Goal: Transaction & Acquisition: Obtain resource

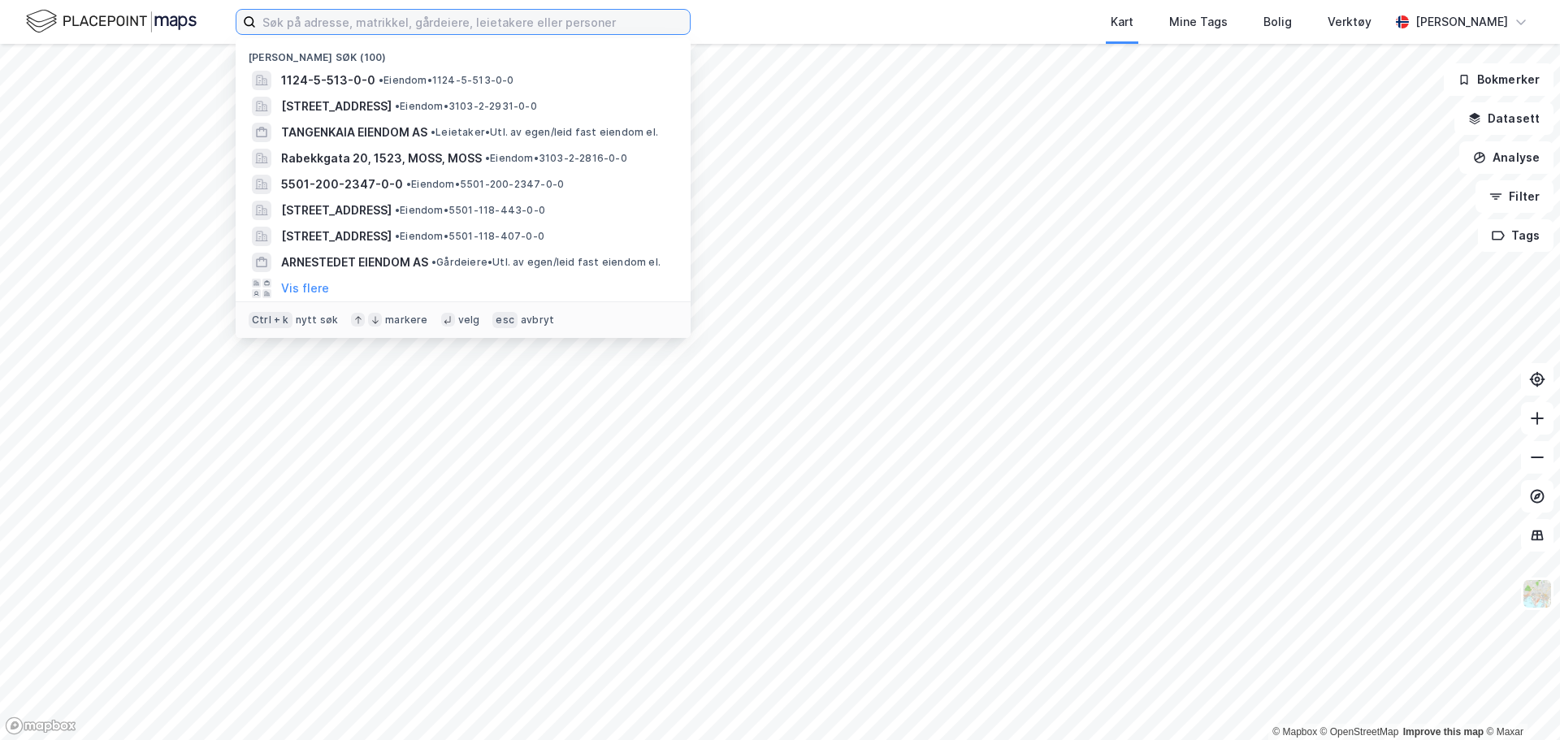
click at [448, 24] on input at bounding box center [473, 22] width 434 height 24
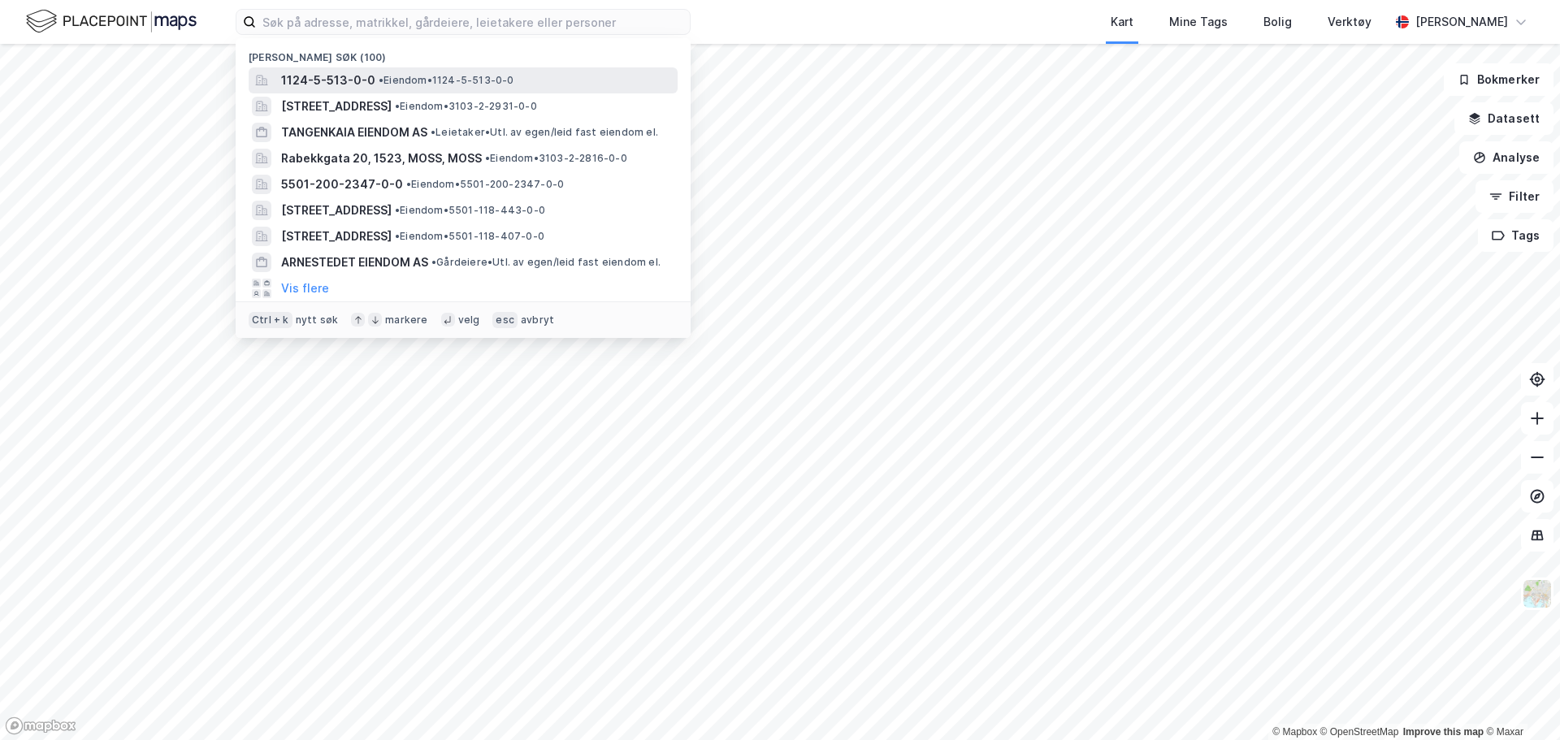
click at [391, 81] on span "• Eiendom • 1124-5-513-0-0" at bounding box center [447, 80] width 136 height 13
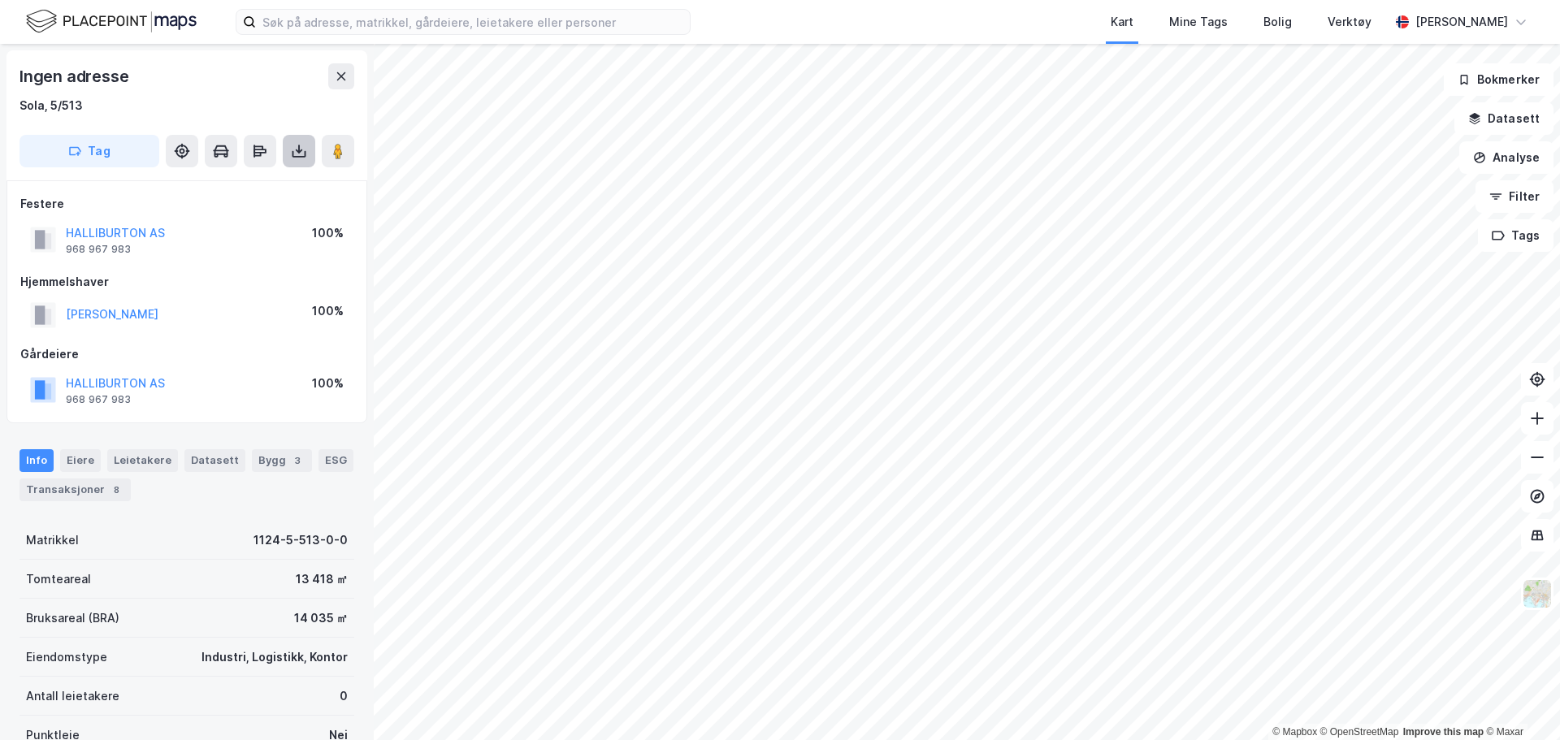
click at [301, 151] on icon at bounding box center [299, 152] width 7 height 4
click at [279, 178] on div "Last ned grunnbok" at bounding box center [228, 184] width 173 height 26
